Goal: Entertainment & Leisure: Consume media (video, audio)

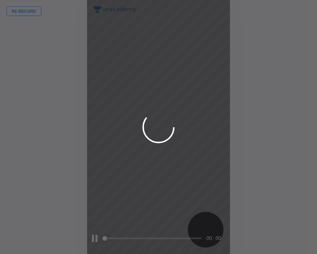
scroll to position [254, 188]
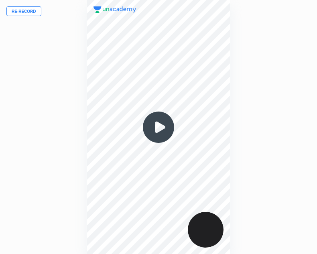
click at [156, 121] on img at bounding box center [158, 127] width 38 height 38
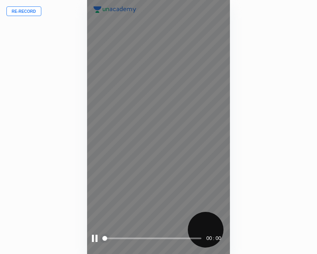
click at [95, 240] on div at bounding box center [95, 237] width 6 height 7
click at [95, 238] on div at bounding box center [95, 237] width 7 height 7
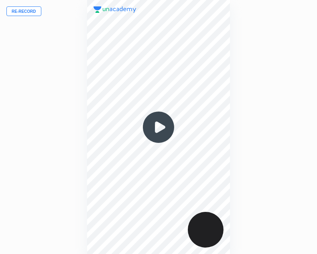
click at [164, 111] on img at bounding box center [158, 127] width 38 height 38
click at [156, 126] on img at bounding box center [158, 127] width 38 height 38
click at [157, 128] on img at bounding box center [158, 127] width 38 height 38
click at [159, 131] on img at bounding box center [158, 127] width 38 height 38
click at [153, 127] on img at bounding box center [158, 127] width 38 height 38
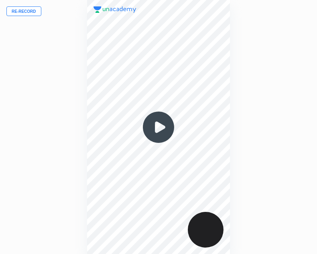
click at [162, 128] on img at bounding box center [158, 127] width 38 height 38
click at [156, 129] on img at bounding box center [158, 127] width 38 height 38
click at [156, 127] on img at bounding box center [158, 127] width 38 height 38
click at [157, 128] on img at bounding box center [158, 127] width 38 height 38
click at [156, 128] on img at bounding box center [158, 127] width 38 height 38
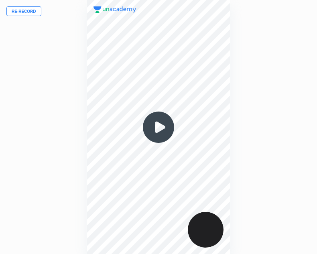
click at [158, 126] on img at bounding box center [158, 127] width 38 height 38
click at [159, 137] on img at bounding box center [158, 127] width 38 height 38
click at [156, 127] on img at bounding box center [158, 127] width 38 height 38
click at [158, 128] on img at bounding box center [158, 127] width 38 height 38
click at [160, 127] on img at bounding box center [158, 127] width 38 height 38
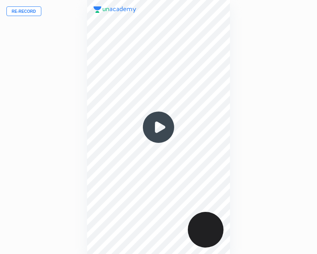
click at [161, 126] on img at bounding box center [158, 127] width 38 height 38
click at [162, 126] on img at bounding box center [158, 127] width 38 height 38
click at [153, 125] on img at bounding box center [158, 127] width 38 height 38
click at [156, 125] on img at bounding box center [158, 127] width 38 height 38
